Goal: Transaction & Acquisition: Purchase product/service

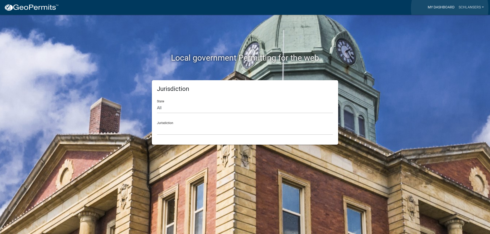
click at [449, 8] on link "My Dashboard" at bounding box center [440, 8] width 31 height 10
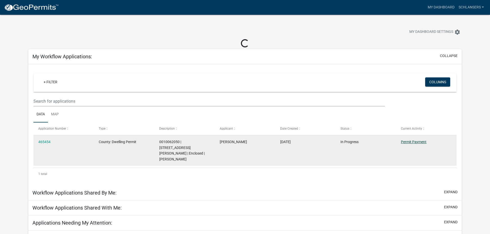
click at [415, 141] on link "Permit Payment" at bounding box center [413, 142] width 25 height 4
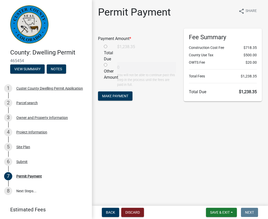
click at [147, 136] on main "Permit Payment share Share Payment Amount * Total Due $1,238.35 Other Amount 0 …" at bounding box center [180, 102] width 176 height 204
click at [110, 96] on span "Make Payment" at bounding box center [115, 96] width 26 height 4
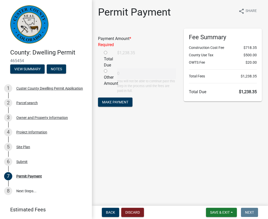
click at [106, 54] on input "radio" at bounding box center [105, 52] width 3 height 3
radio input "true"
type input "1238.35"
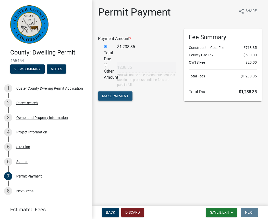
click at [113, 94] on button "Make Payment" at bounding box center [115, 96] width 34 height 9
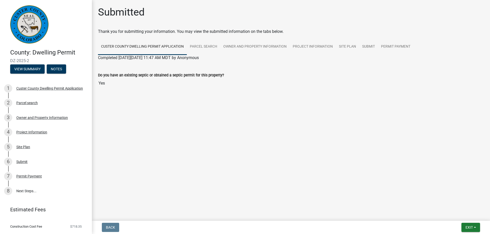
click at [211, 140] on main "Submitted Thank you for submitting your information. You may view the submitted…" at bounding box center [291, 109] width 398 height 219
click at [23, 191] on link "8 Next Steps..." at bounding box center [46, 191] width 92 height 15
click at [466, 227] on span "Exit" at bounding box center [468, 228] width 7 height 4
click at [448, 215] on button "Save & Exit" at bounding box center [459, 214] width 41 height 12
